Goal: Transaction & Acquisition: Obtain resource

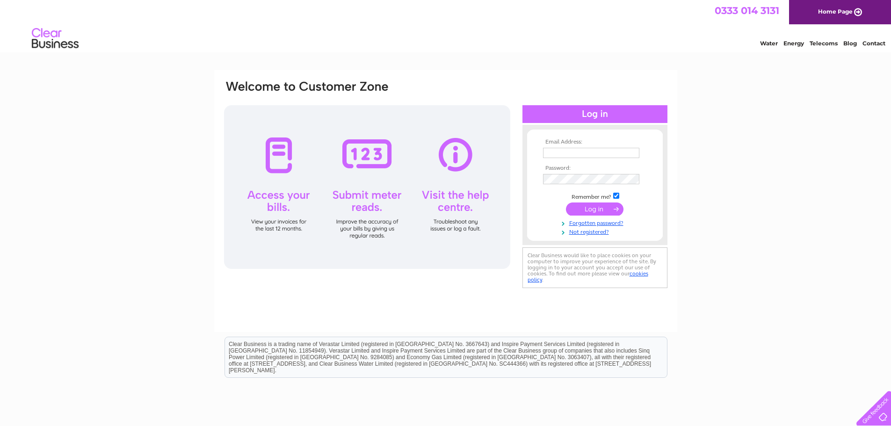
type input "laura@glasgocabs.co.uk"
click at [590, 209] on input "submit" at bounding box center [595, 209] width 58 height 13
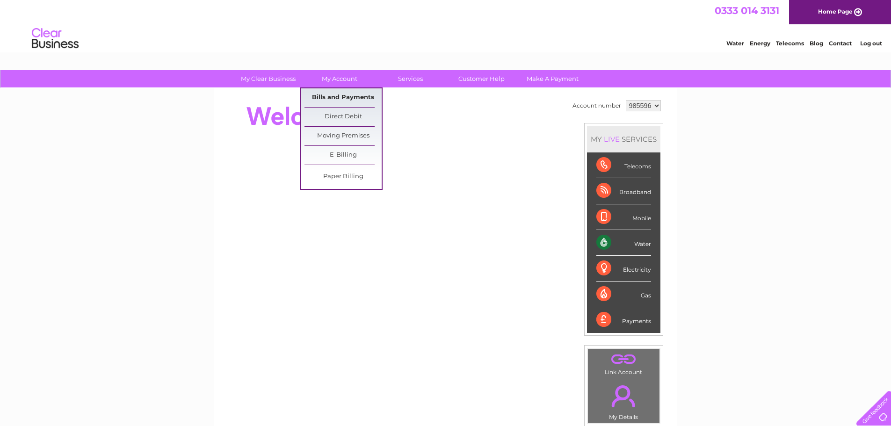
click at [328, 97] on link "Bills and Payments" at bounding box center [343, 97] width 77 height 19
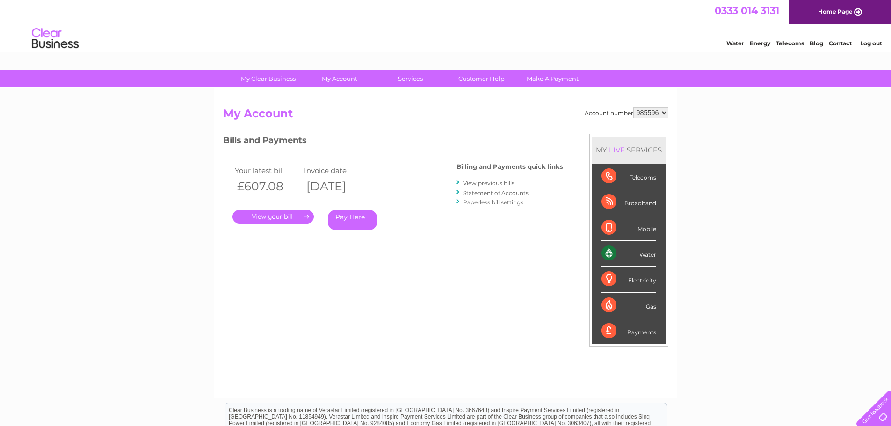
click at [280, 218] on link "." at bounding box center [273, 217] width 81 height 14
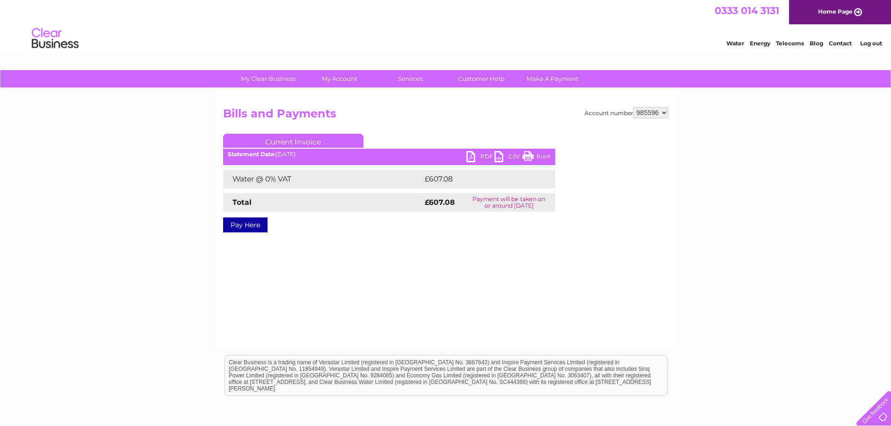
click at [472, 157] on link "PDF" at bounding box center [481, 158] width 28 height 14
click at [875, 44] on link "Log out" at bounding box center [872, 43] width 22 height 7
